Goal: Information Seeking & Learning: Find specific fact

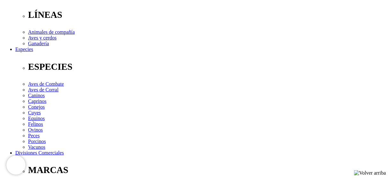
scroll to position [201, 0]
drag, startPoint x: 41, startPoint y: 128, endPoint x: 18, endPoint y: 128, distance: 22.6
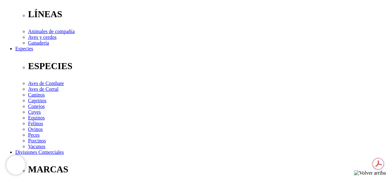
copy p "Propoxur"
drag, startPoint x: 102, startPoint y: 129, endPoint x: 68, endPoint y: 125, distance: 34.6
copy p "Cipermetrina"
drag, startPoint x: 41, startPoint y: 128, endPoint x: 18, endPoint y: 128, distance: 22.9
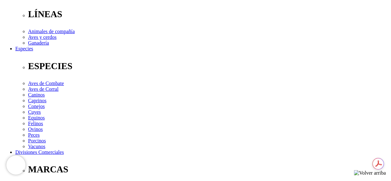
copy p "Propoxur"
drag, startPoint x: 147, startPoint y: 127, endPoint x: 126, endPoint y: 127, distance: 20.4
copy p "aluminio"
